Goal: Transaction & Acquisition: Purchase product/service

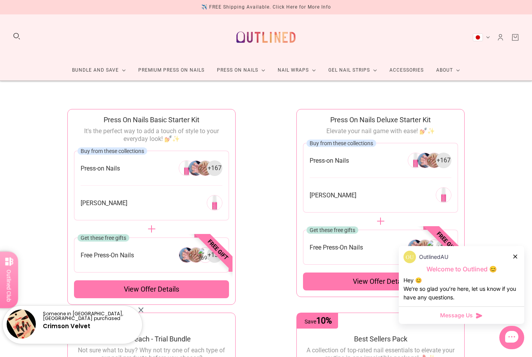
click at [119, 287] on div "View offer details" at bounding box center [151, 289] width 155 height 18
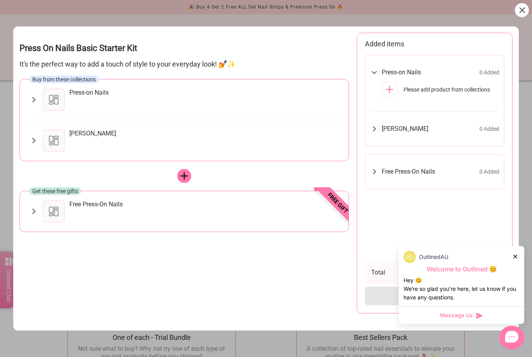
click at [521, 12] on icon at bounding box center [522, 10] width 6 height 6
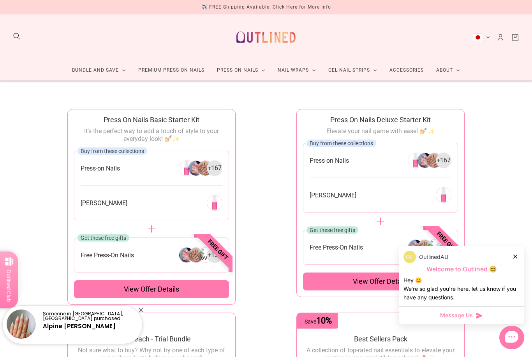
click at [411, 68] on link "Accessories" at bounding box center [406, 70] width 47 height 21
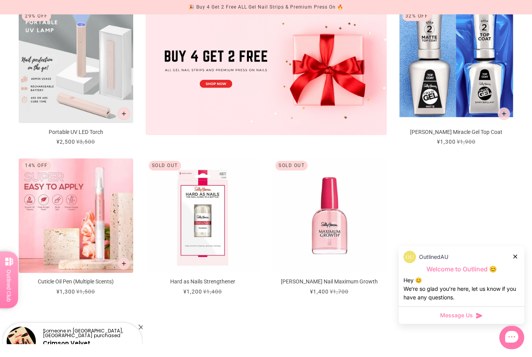
scroll to position [299, 0]
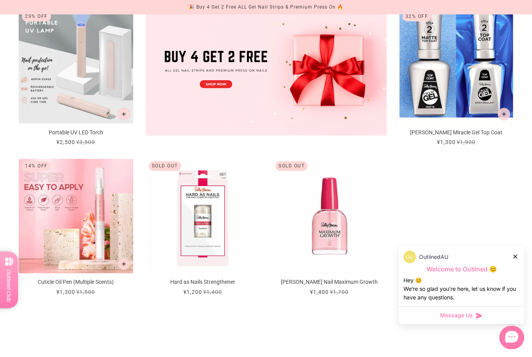
click at [89, 216] on img "Cuticle Oil Pen (Multiple Scents)" at bounding box center [76, 216] width 114 height 114
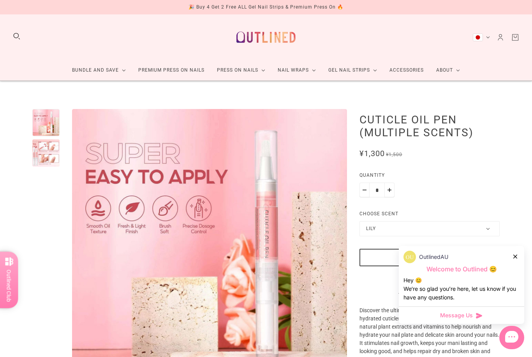
click at [49, 151] on div at bounding box center [45, 152] width 27 height 27
